Goal: Find specific page/section: Find specific page/section

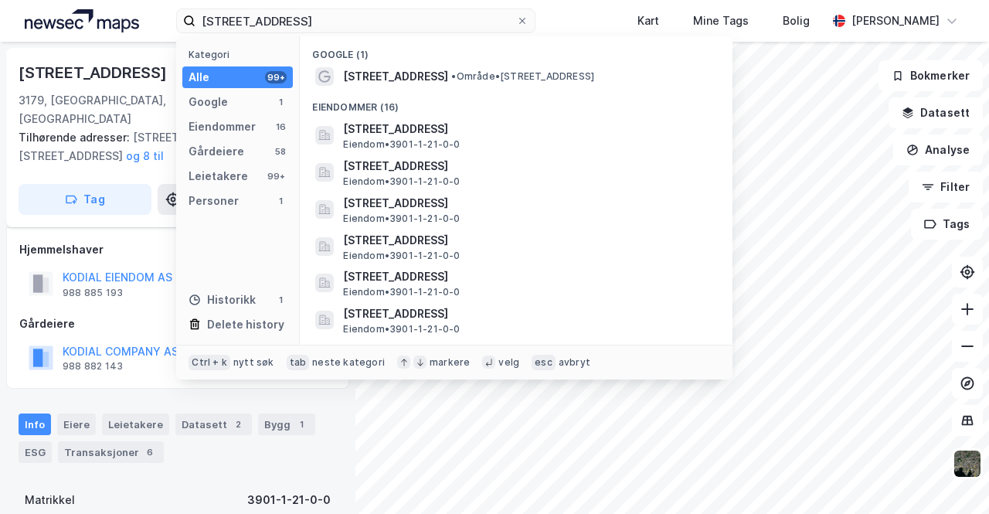
scroll to position [155, 0]
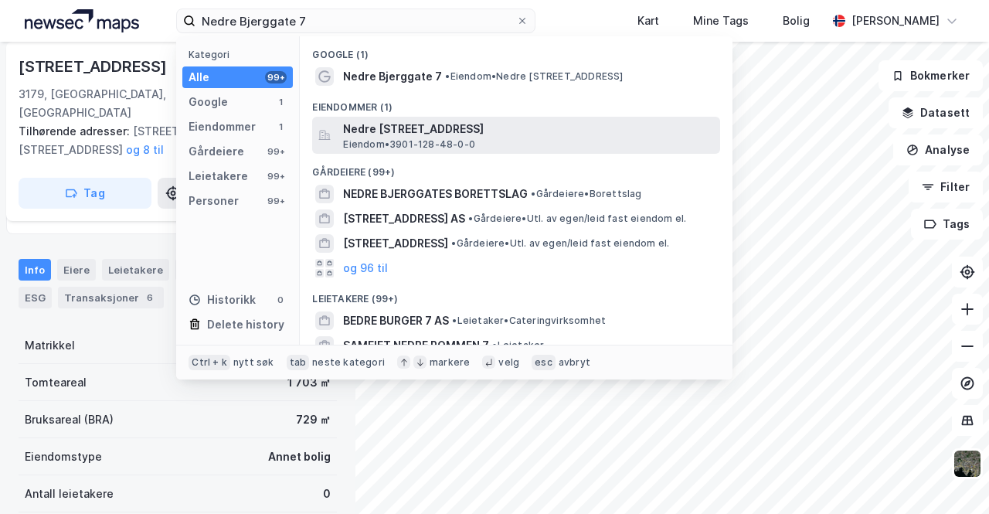
click at [417, 141] on span "Eiendom • 3901-128-48-0-0" at bounding box center [409, 144] width 132 height 12
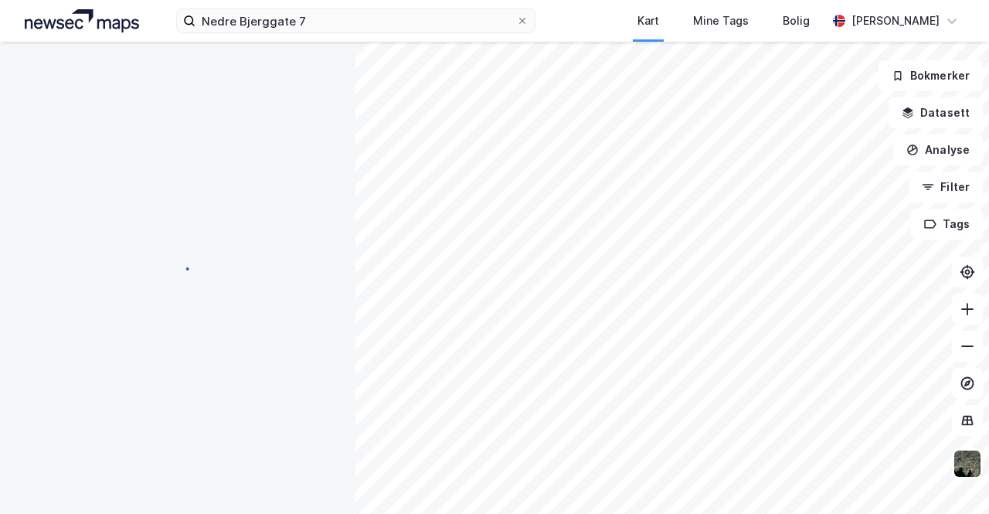
scroll to position [155, 0]
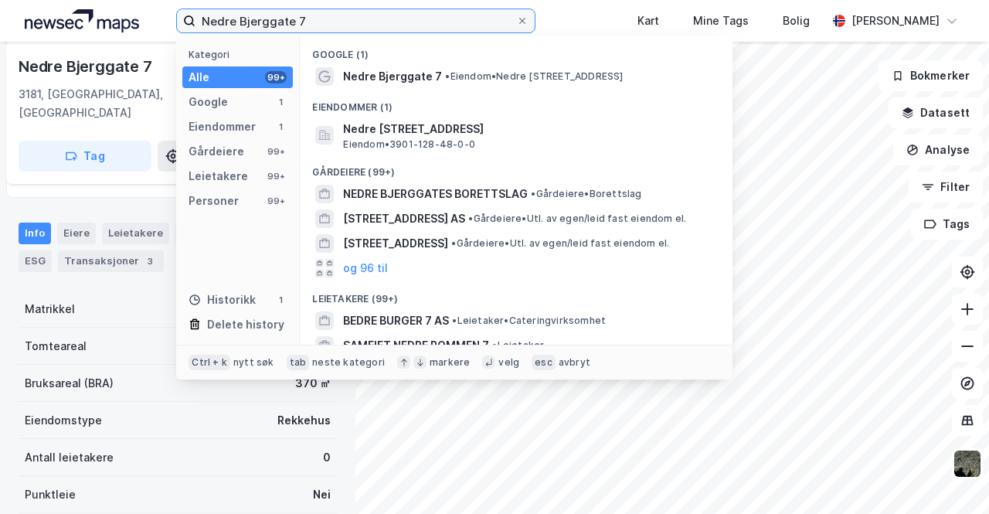
click at [316, 21] on input "Nedre Bjerggate 7" at bounding box center [355, 20] width 321 height 23
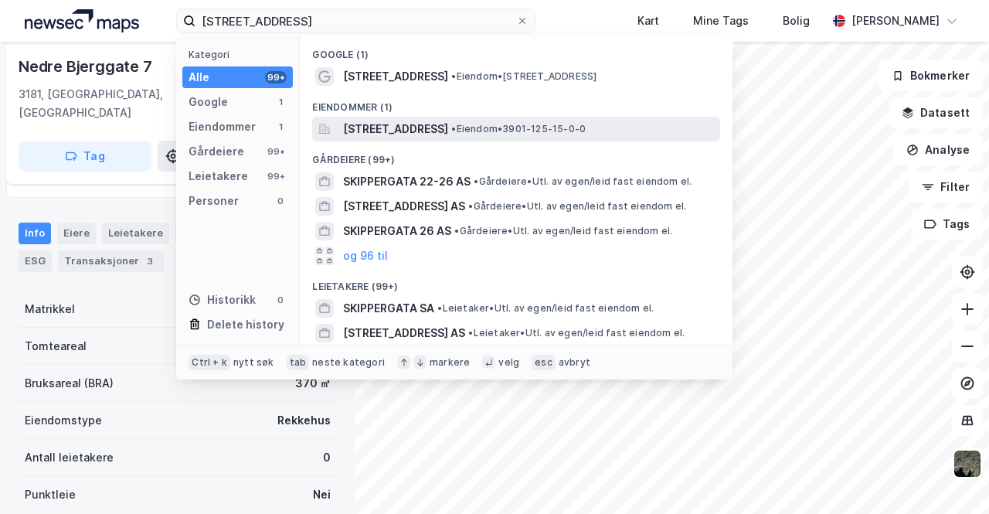
click at [414, 129] on span "[STREET_ADDRESS]" at bounding box center [395, 129] width 105 height 19
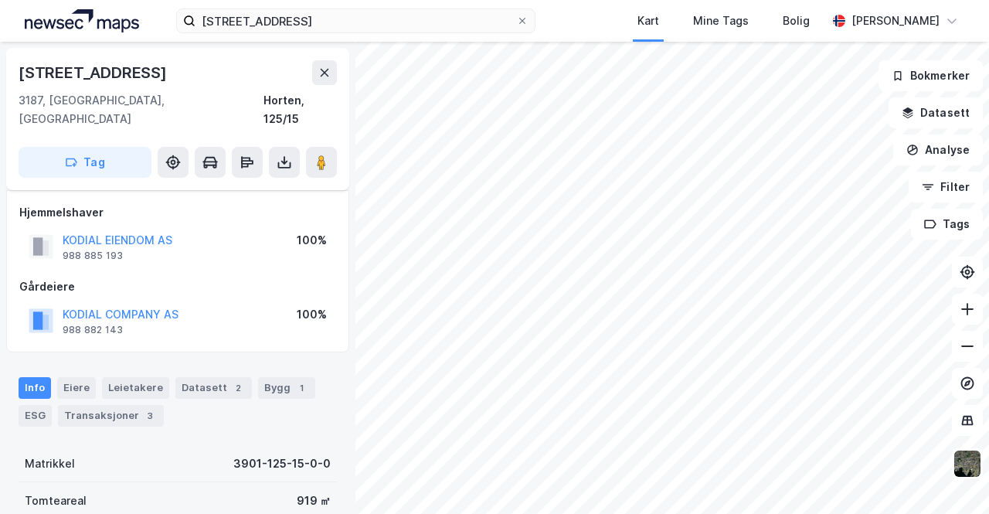
scroll to position [155, 0]
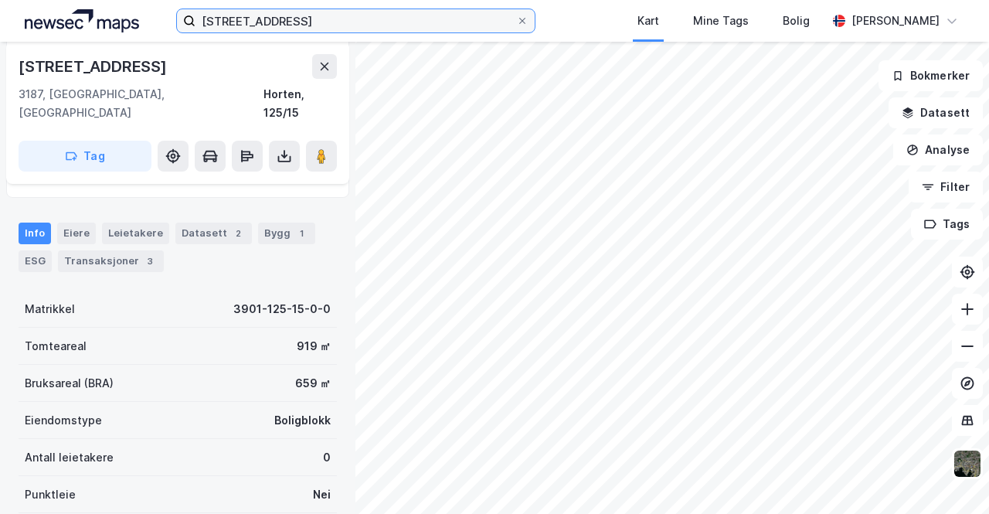
click at [256, 18] on input "[STREET_ADDRESS]" at bounding box center [355, 20] width 321 height 23
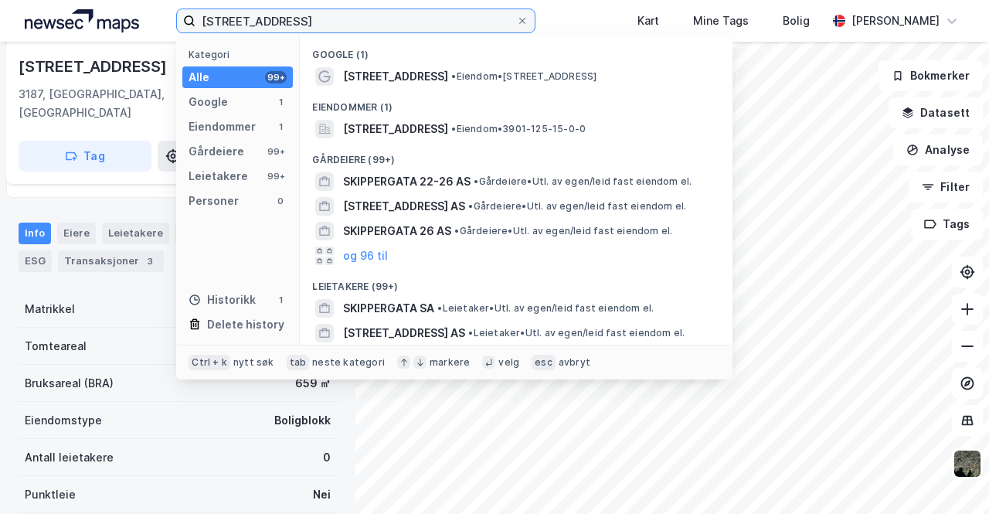
click at [261, 18] on input "[STREET_ADDRESS]" at bounding box center [355, 20] width 321 height 23
click at [260, 18] on input "[STREET_ADDRESS]" at bounding box center [355, 20] width 321 height 23
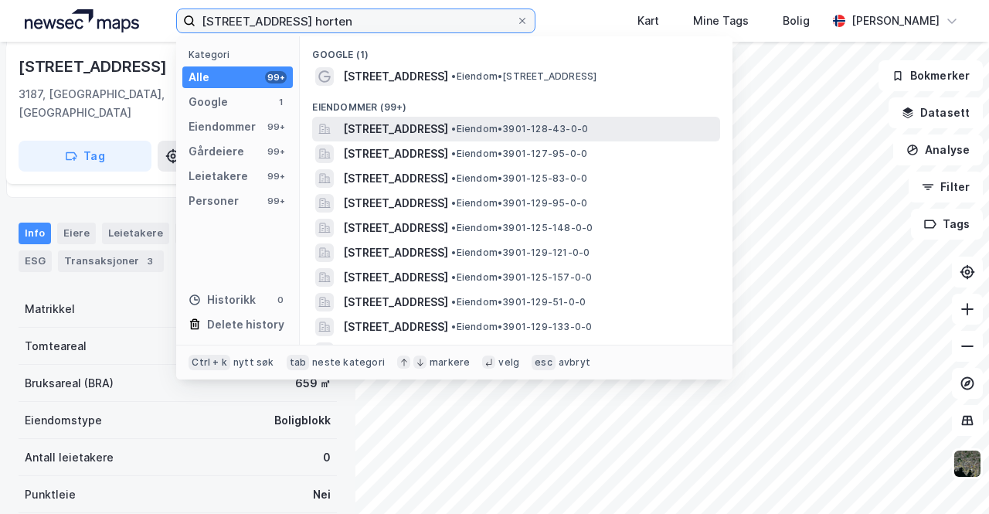
type input "[STREET_ADDRESS] horten"
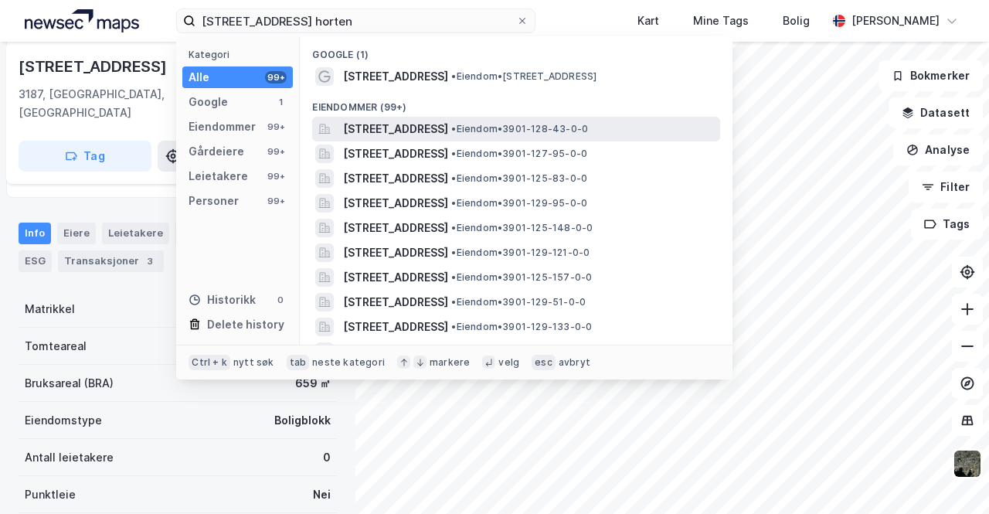
click at [448, 127] on span "[STREET_ADDRESS]" at bounding box center [395, 129] width 105 height 19
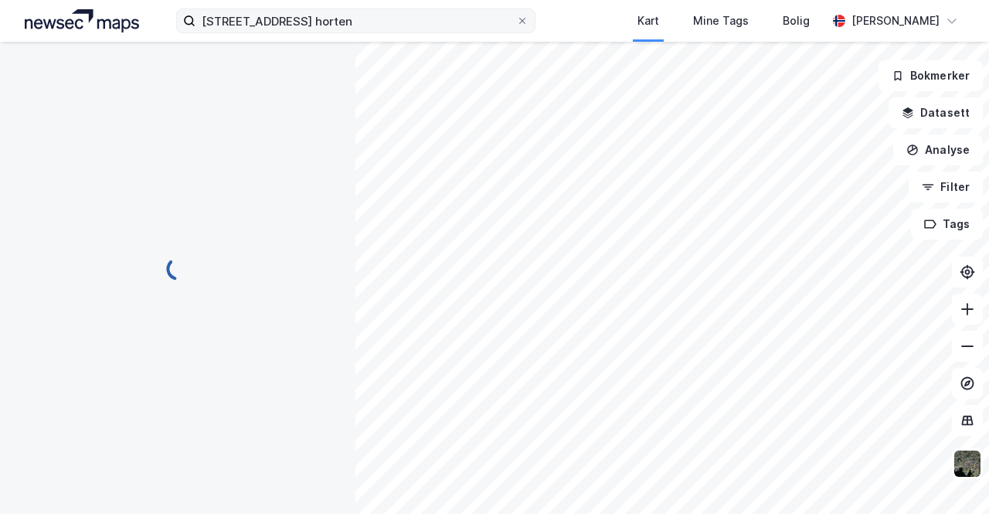
scroll to position [155, 0]
